Goal: Communication & Community: Answer question/provide support

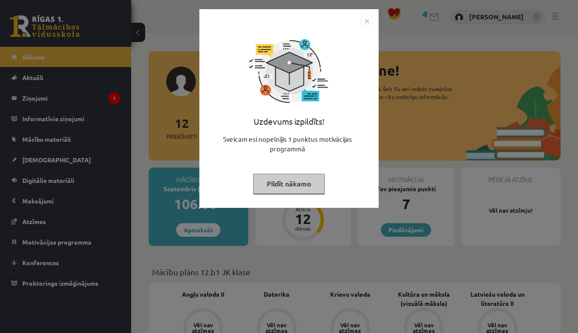
click at [278, 182] on button "Pildīt nākamo" at bounding box center [289, 183] width 72 height 20
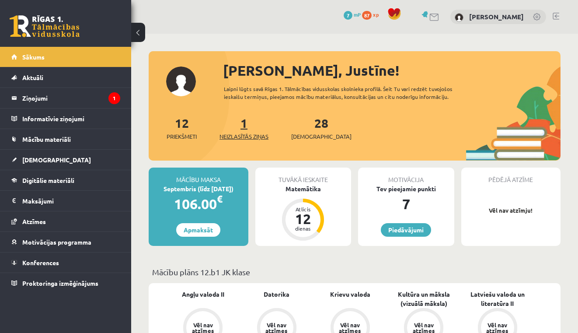
click at [243, 132] on span "Neizlasītās ziņas" at bounding box center [243, 136] width 49 height 9
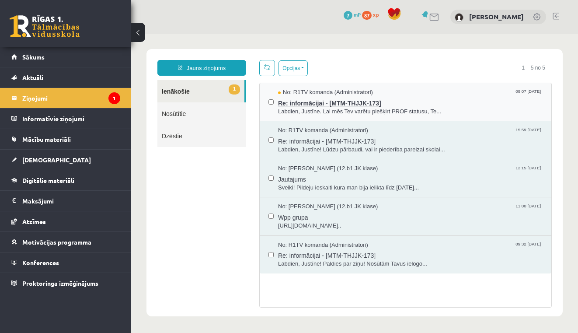
click at [346, 113] on span "Labdien, Justīne. Lai mēs Tev varētu piešķirt PROF statusu, Te..." at bounding box center [410, 111] width 264 height 8
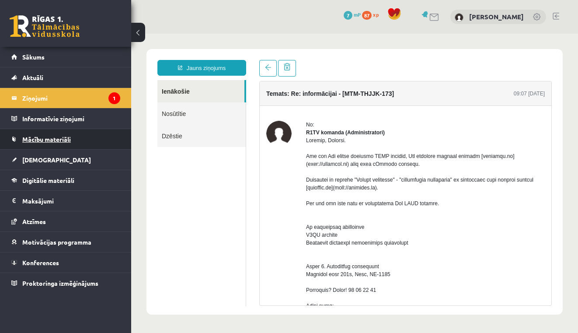
click at [85, 141] on link "Mācību materiāli" at bounding box center [65, 139] width 109 height 20
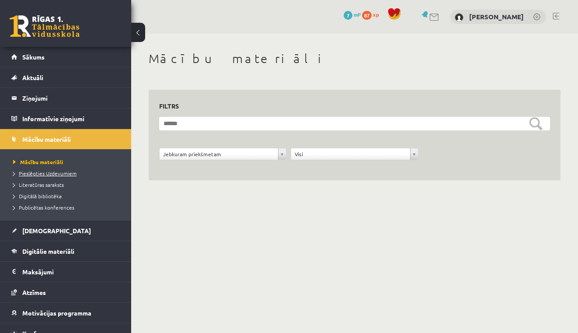
click at [65, 174] on span "Pieslēgties Uzdevumiem" at bounding box center [44, 173] width 63 height 7
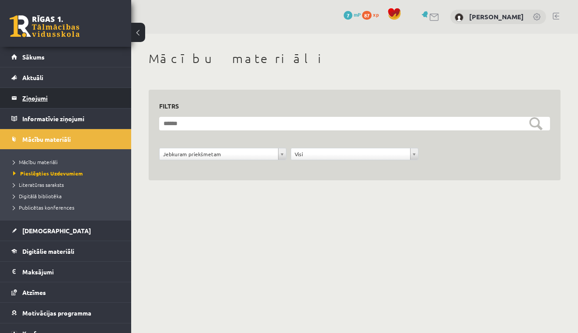
click at [44, 94] on legend "Ziņojumi 1" at bounding box center [71, 98] width 98 height 20
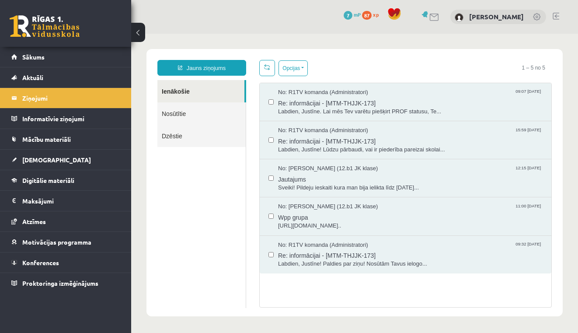
click at [299, 118] on div "No: R1TV komanda (Administratori) 09:07 [DATE] Re: informācijai - [MTM-THJJK-17…" at bounding box center [405, 102] width 291 height 38
click at [303, 109] on span "Labdien, Justīne. Lai mēs Tev varētu piešķirt PROF statusu, Te..." at bounding box center [410, 111] width 264 height 8
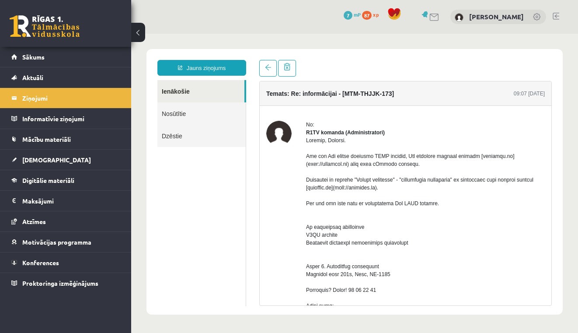
click at [170, 91] on link "Ienākošie" at bounding box center [200, 91] width 87 height 22
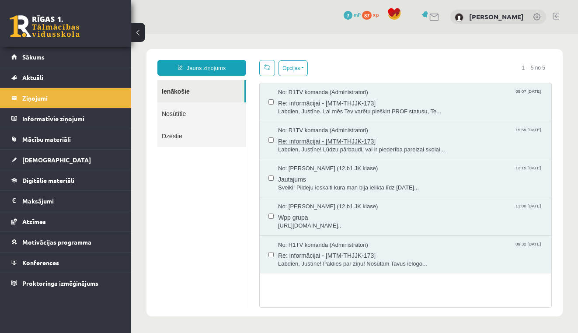
click at [309, 151] on span "Labdien, Justīne! Lūdzu pārbaudi, vai ir piederība pareizai skolai..." at bounding box center [410, 150] width 264 height 8
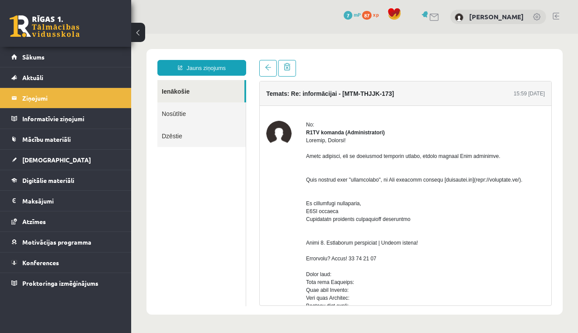
click at [195, 89] on link "Ienākošie" at bounding box center [200, 91] width 87 height 22
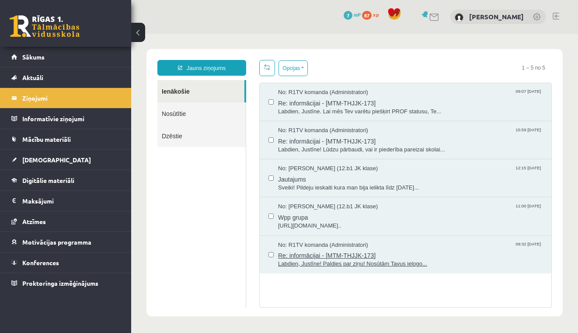
click at [328, 249] on span "Re: informācijai - [MTM-THJJK-173]" at bounding box center [410, 254] width 264 height 11
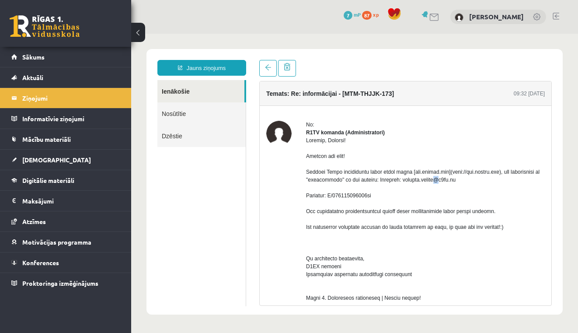
drag, startPoint x: 439, startPoint y: 187, endPoint x: 494, endPoint y: 188, distance: 55.1
drag, startPoint x: 493, startPoint y: 188, endPoint x: 317, endPoint y: 145, distance: 181.4
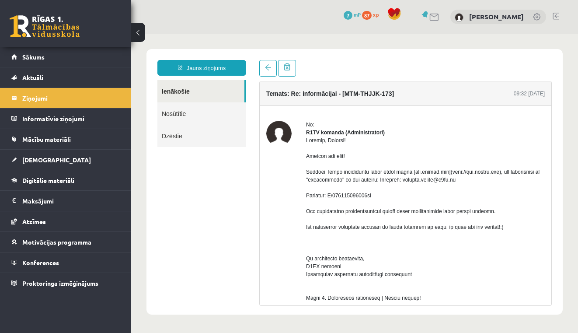
click at [191, 119] on link "Nosūtītie" at bounding box center [201, 113] width 88 height 22
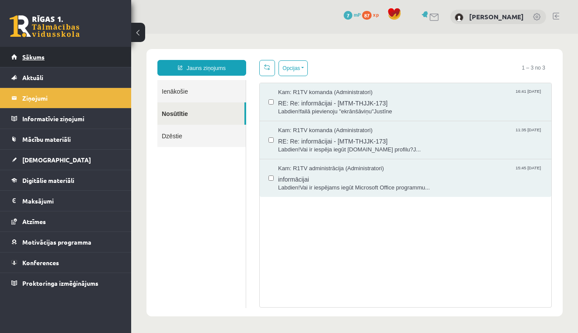
click at [101, 59] on link "Sākums" at bounding box center [65, 57] width 109 height 20
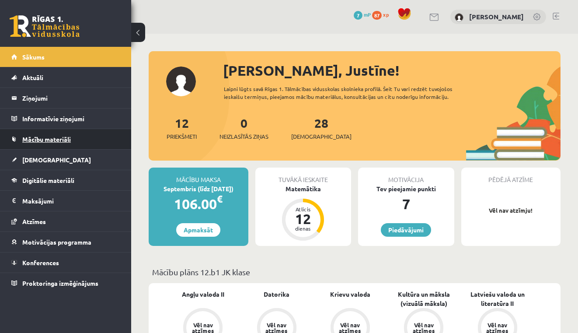
click at [58, 139] on span "Mācību materiāli" at bounding box center [46, 139] width 49 height 8
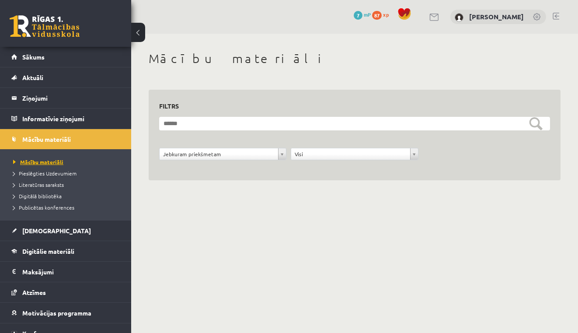
click at [59, 161] on span "Mācību materiāli" at bounding box center [38, 161] width 50 height 7
click at [46, 53] on link "Sākums" at bounding box center [65, 57] width 109 height 20
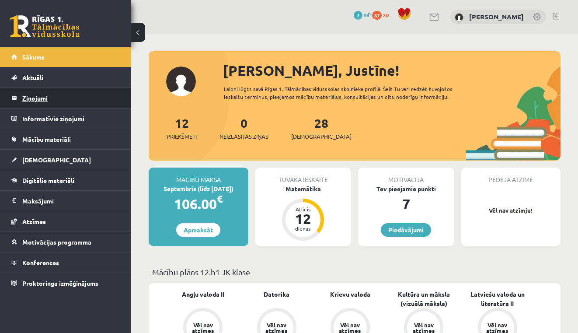
click at [84, 96] on legend "Ziņojumi 0" at bounding box center [71, 98] width 98 height 20
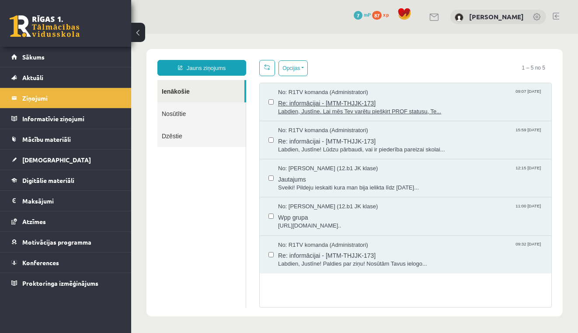
click at [299, 101] on span "Re: informācijai - [MTM-THJJK-173]" at bounding box center [410, 102] width 264 height 11
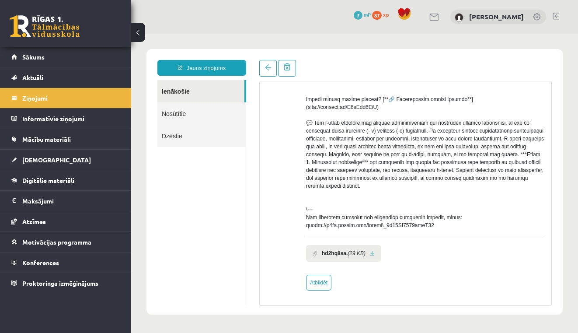
scroll to position [364, 0]
click at [321, 281] on link "Atbildēt" at bounding box center [318, 282] width 25 height 16
type input "**********"
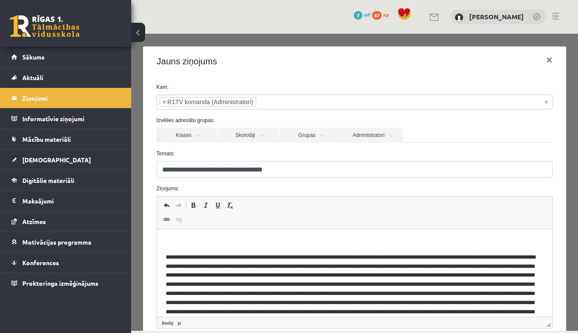
click at [236, 232] on html at bounding box center [353, 310] width 395 height 163
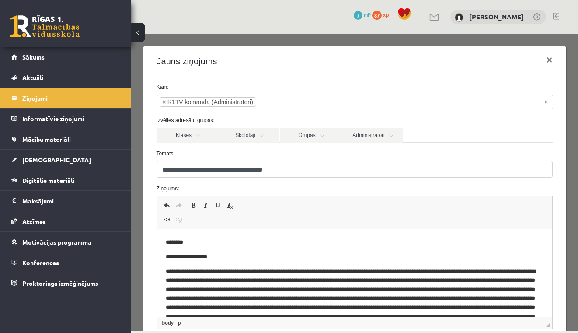
click at [187, 253] on p "**********" at bounding box center [354, 256] width 378 height 9
click at [192, 245] on p "********" at bounding box center [354, 242] width 378 height 9
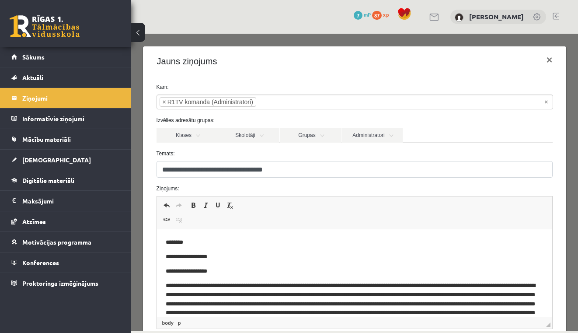
click at [215, 260] on p "**********" at bounding box center [354, 256] width 378 height 9
click at [218, 276] on body "**********" at bounding box center [354, 325] width 378 height 174
click at [218, 273] on p "**********" at bounding box center [354, 271] width 378 height 9
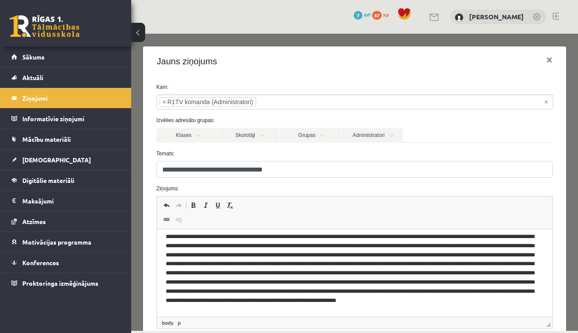
scroll to position [123, 0]
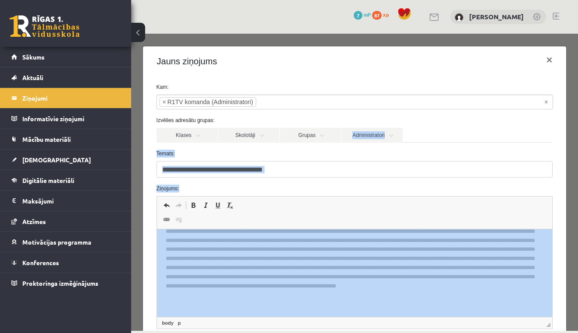
drag, startPoint x: 558, startPoint y: 336, endPoint x: 533, endPoint y: 312, distance: 34.9
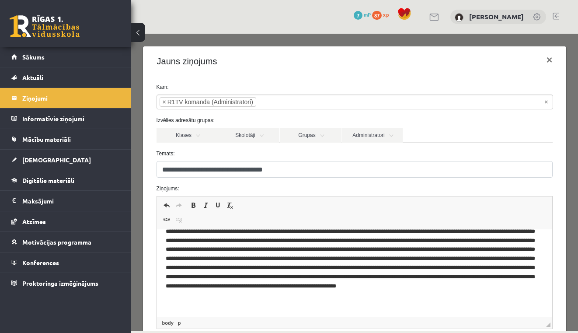
click at [541, 118] on label "Izvēlies adresātu grupas:" at bounding box center [354, 120] width 409 height 8
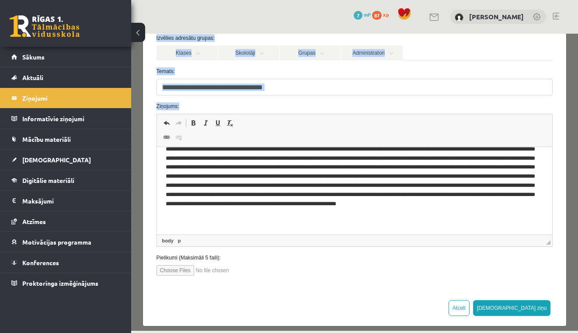
scroll to position [90, 0]
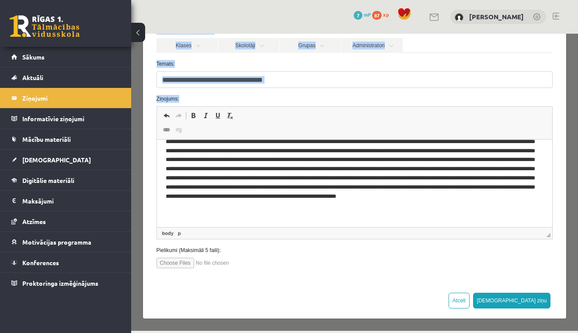
drag, startPoint x: 409, startPoint y: 228, endPoint x: 403, endPoint y: 322, distance: 93.7
click at [399, 329] on div "**********" at bounding box center [354, 182] width 447 height 297
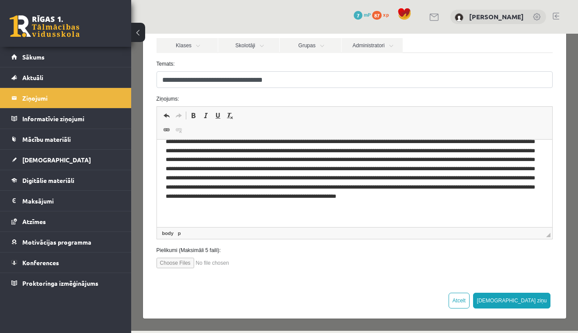
click at [411, 310] on div "Atcelt Sūtīt ziņu" at bounding box center [354, 300] width 423 height 36
click at [538, 300] on button "[DEMOGRAPHIC_DATA] ziņu" at bounding box center [512, 300] width 78 height 16
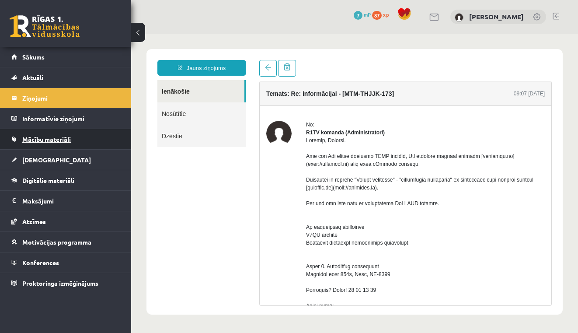
scroll to position [0, 0]
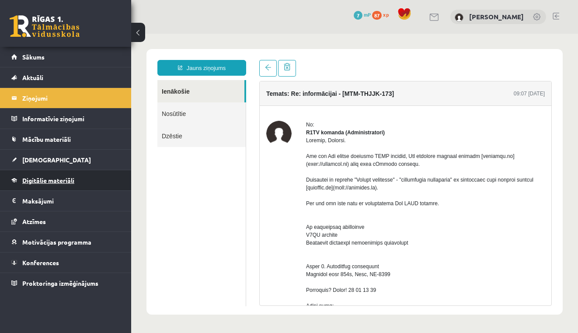
click at [49, 175] on link "Digitālie materiāli" at bounding box center [65, 180] width 109 height 20
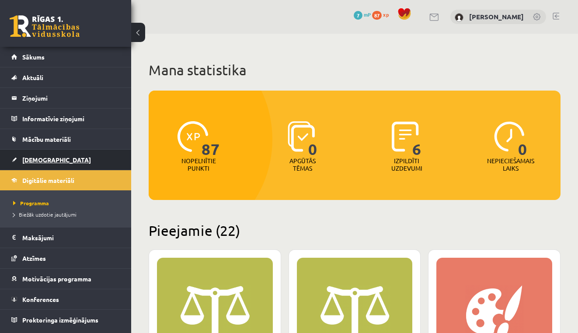
click at [49, 162] on link "[DEMOGRAPHIC_DATA]" at bounding box center [65, 159] width 109 height 20
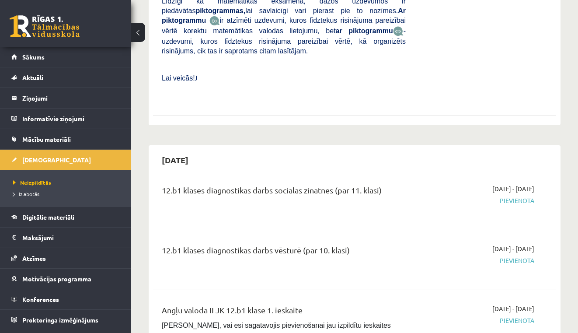
scroll to position [583, 0]
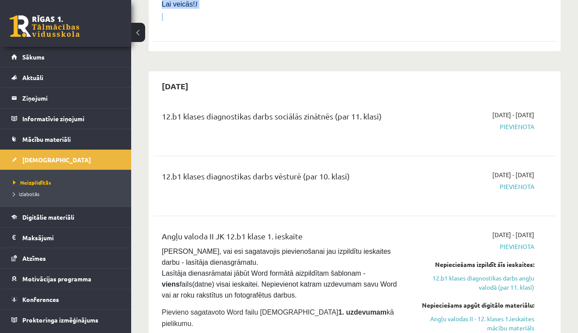
drag, startPoint x: 204, startPoint y: 232, endPoint x: 267, endPoint y: 24, distance: 217.2
click at [268, 259] on span "Pārliecinies, vai esi sagatavojis pievienošanai jau izpildītu ieskaites darbu -…" at bounding box center [280, 272] width 237 height 51
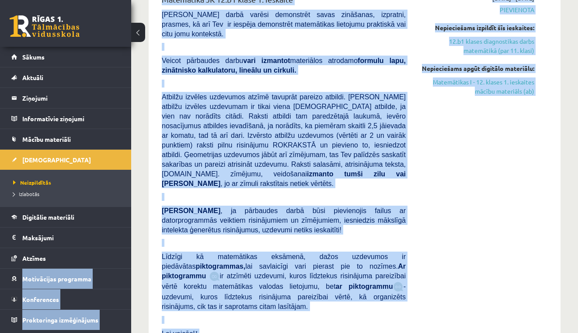
scroll to position [221, 0]
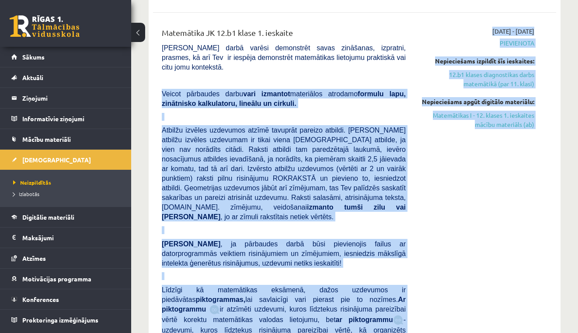
drag, startPoint x: 249, startPoint y: 103, endPoint x: 242, endPoint y: 82, distance: 22.5
click at [242, 82] on p at bounding box center [284, 80] width 244 height 8
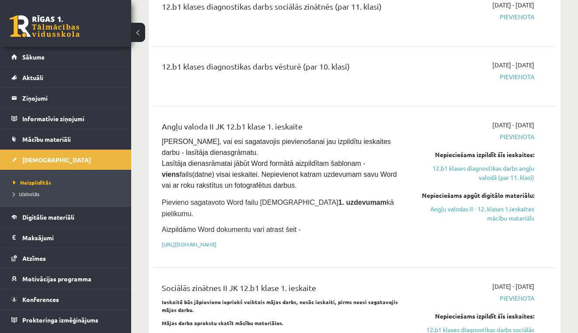
scroll to position [698, 0]
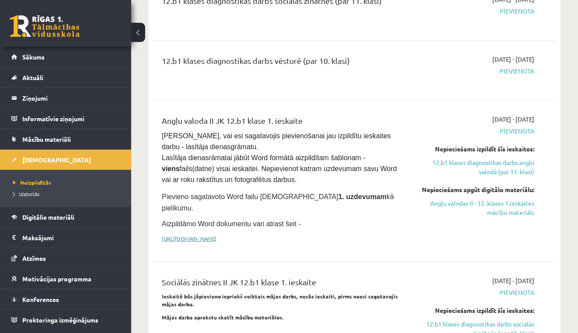
click at [216, 235] on link "https://drive.google.com/drive/folders/1IHE_ip15KOAbO2Se1NDGwZ2e__vlzPUf?usp=sh…" at bounding box center [189, 238] width 55 height 7
